Goal: Navigation & Orientation: Find specific page/section

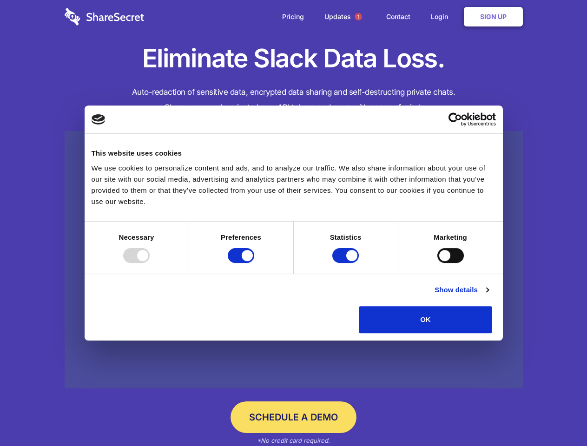
click at [150, 263] on div at bounding box center [136, 255] width 26 height 15
click at [254, 263] on input "Preferences" at bounding box center [241, 255] width 26 height 15
checkbox input "false"
click at [347, 263] on input "Statistics" at bounding box center [345, 255] width 26 height 15
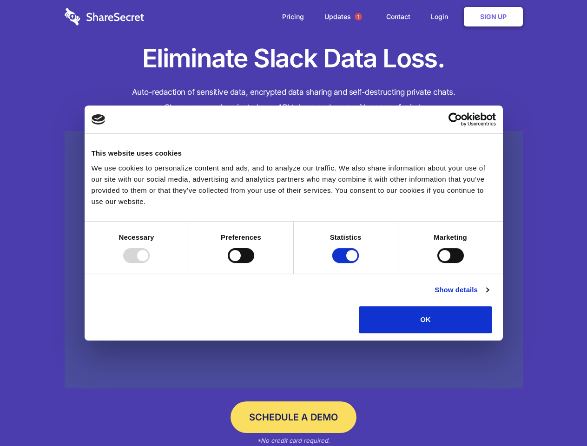
checkbox input "false"
click at [437, 263] on input "Marketing" at bounding box center [450, 255] width 26 height 15
checkbox input "true"
click at [489, 296] on link "Show details" at bounding box center [462, 290] width 54 height 11
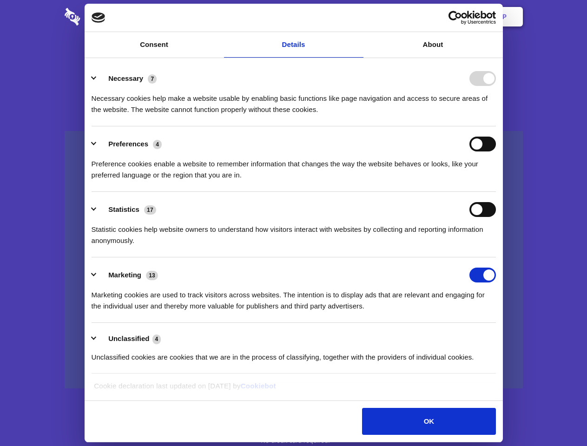
click at [503, 337] on div "Details Necessary 7 Necessary cookies help make a website usable by enabling ba…" at bounding box center [294, 229] width 418 height 343
click at [358, 17] on span "1" at bounding box center [358, 16] width 7 height 7
